Goal: Use online tool/utility: Utilize a website feature to perform a specific function

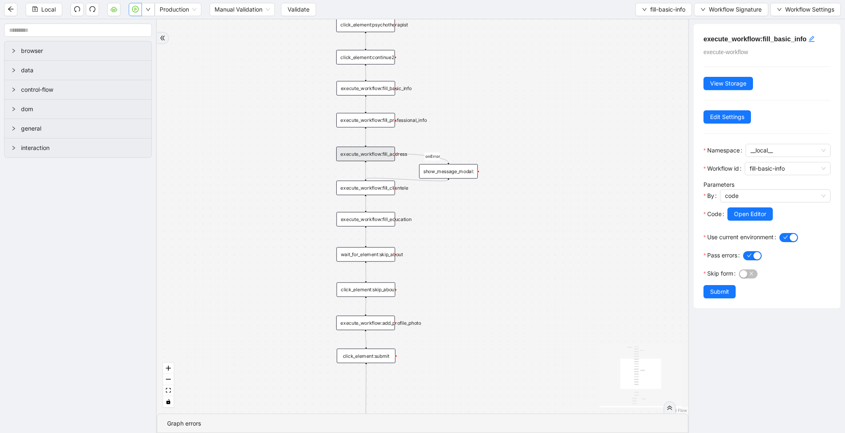
click at [135, 9] on icon "play-circle" at bounding box center [135, 9] width 7 height 7
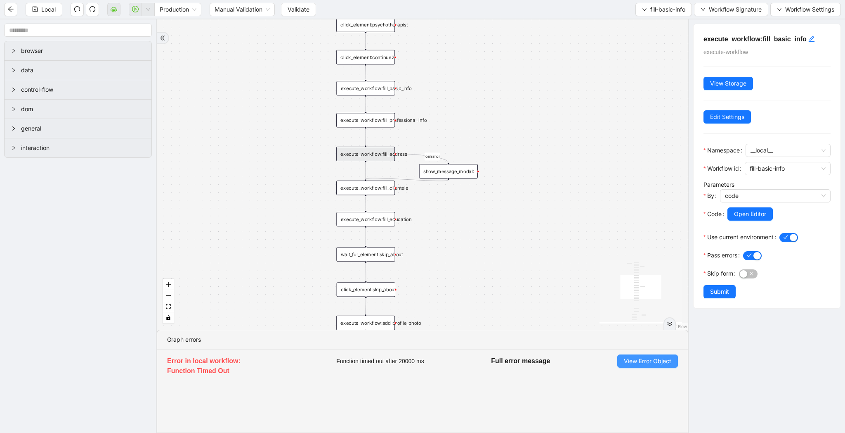
click at [655, 361] on span "View Error Object" at bounding box center [647, 360] width 47 height 9
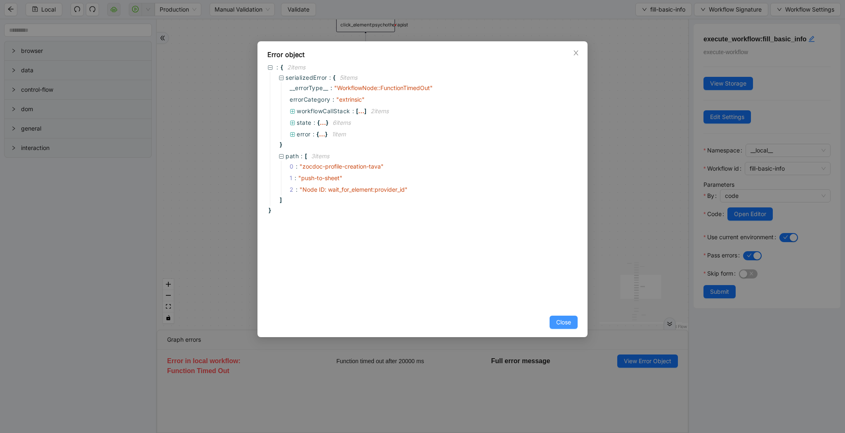
click at [563, 323] on span "Close" at bounding box center [563, 321] width 15 height 9
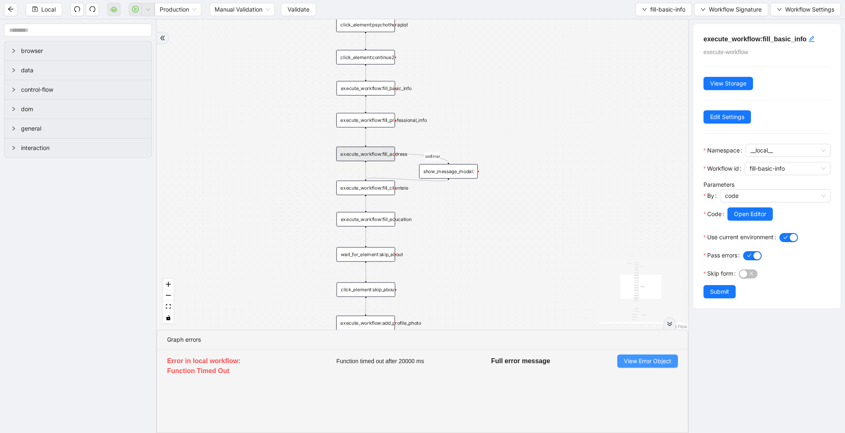
click at [640, 362] on span "View Error Object" at bounding box center [647, 360] width 47 height 9
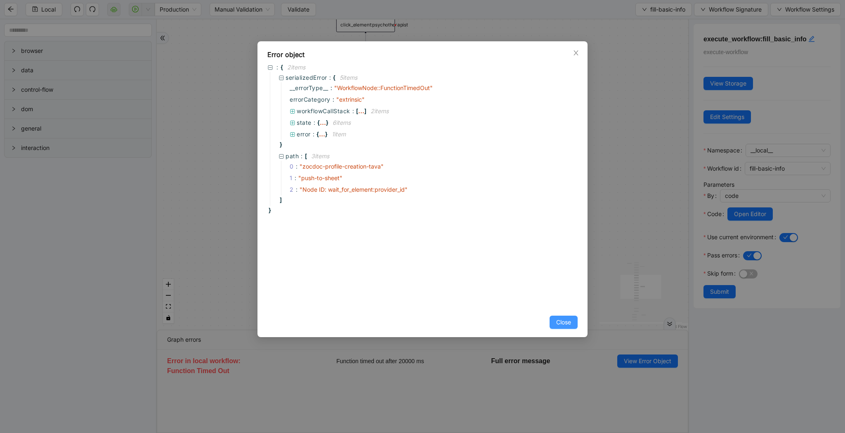
click at [560, 325] on span "Close" at bounding box center [563, 321] width 15 height 9
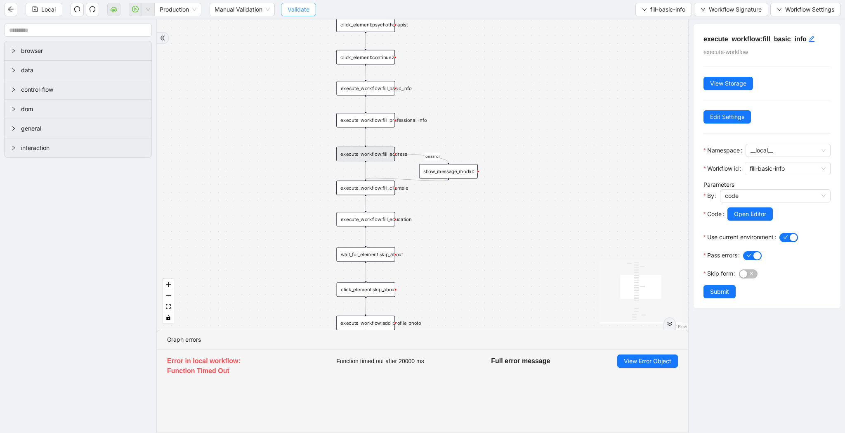
click at [312, 7] on button "Validate" at bounding box center [298, 9] width 35 height 13
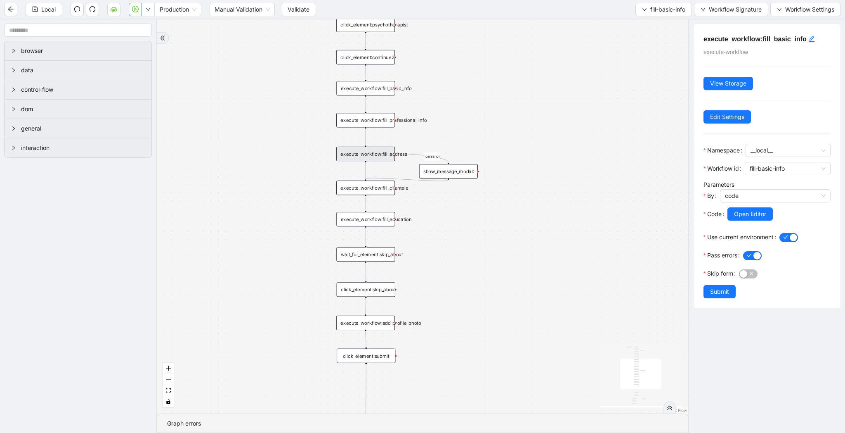
click at [137, 7] on icon "play-circle" at bounding box center [135, 9] width 7 height 7
click at [456, 168] on div "show_message_modal:" at bounding box center [448, 171] width 59 height 14
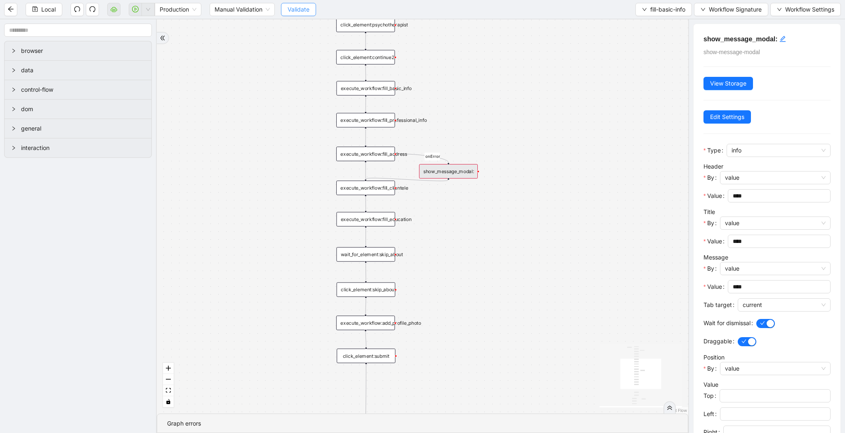
click at [301, 9] on span "Validate" at bounding box center [299, 9] width 22 height 9
click at [135, 12] on icon "play-circle" at bounding box center [135, 9] width 7 height 7
